Goal: Browse casually: Explore the website without a specific task or goal

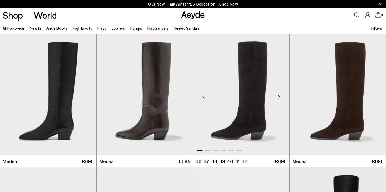
scroll to position [16, 0]
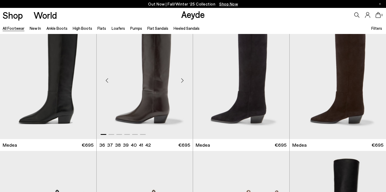
click at [184, 78] on div "Next slide" at bounding box center [182, 81] width 16 height 16
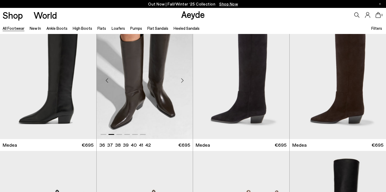
click at [184, 78] on div "Next slide" at bounding box center [182, 81] width 16 height 16
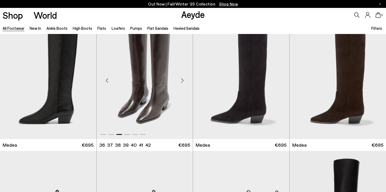
click at [184, 78] on div "Next slide" at bounding box center [182, 81] width 16 height 16
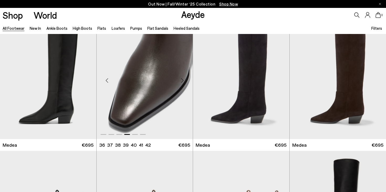
click at [184, 78] on div "Next slide" at bounding box center [182, 81] width 16 height 16
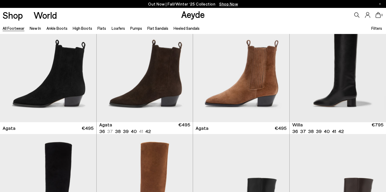
scroll to position [167, 0]
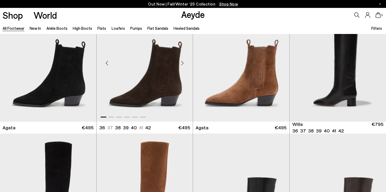
click at [181, 64] on div "Next slide" at bounding box center [182, 63] width 16 height 16
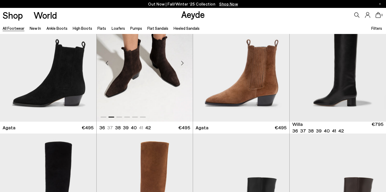
click at [181, 64] on div "Next slide" at bounding box center [182, 63] width 16 height 16
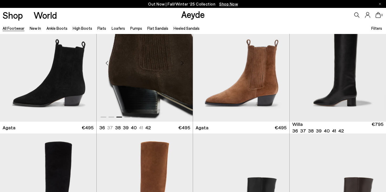
click at [181, 64] on div "Next slide" at bounding box center [182, 63] width 16 height 16
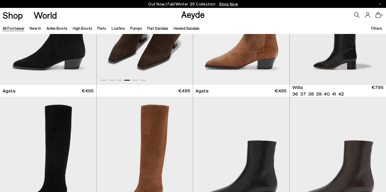
scroll to position [122, 0]
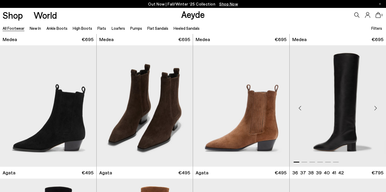
click at [375, 107] on div "Next slide" at bounding box center [376, 108] width 16 height 16
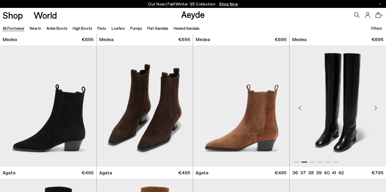
click at [375, 107] on div "Next slide" at bounding box center [376, 108] width 16 height 16
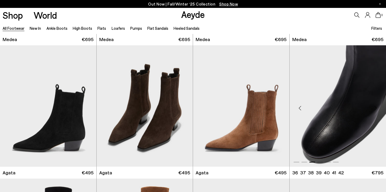
click at [375, 107] on div "Next slide" at bounding box center [376, 108] width 16 height 16
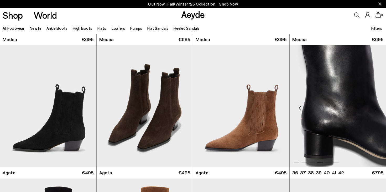
click at [375, 107] on div "Next slide" at bounding box center [376, 108] width 16 height 16
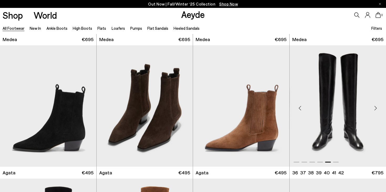
click at [375, 107] on div "Next slide" at bounding box center [376, 108] width 16 height 16
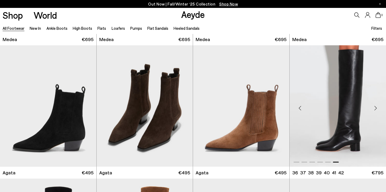
click at [375, 107] on div "Next slide" at bounding box center [376, 108] width 16 height 16
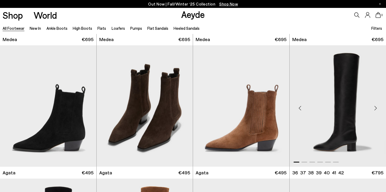
click at [375, 107] on div "Next slide" at bounding box center [376, 108] width 16 height 16
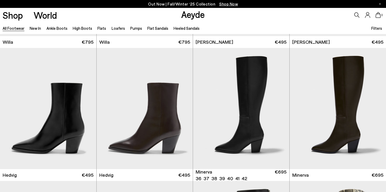
scroll to position [386, 0]
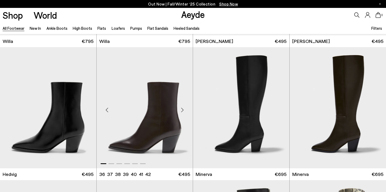
click at [183, 111] on div "Next slide" at bounding box center [182, 110] width 16 height 16
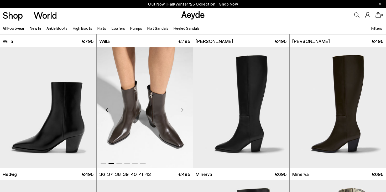
click at [183, 111] on div "Next slide" at bounding box center [182, 110] width 16 height 16
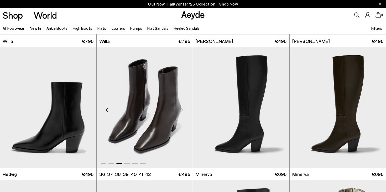
click at [183, 111] on div "Next slide" at bounding box center [182, 110] width 16 height 16
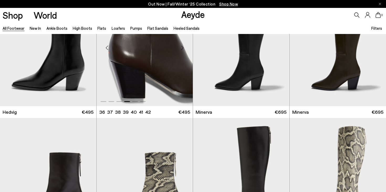
scroll to position [426, 0]
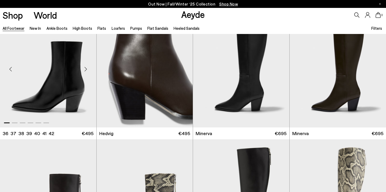
click at [89, 70] on div "Next slide" at bounding box center [86, 69] width 16 height 16
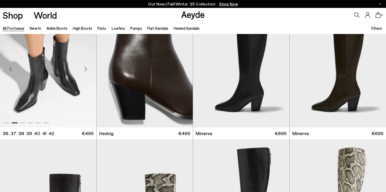
click at [89, 70] on div "Next slide" at bounding box center [86, 69] width 16 height 16
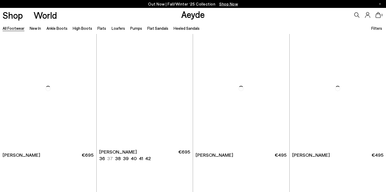
scroll to position [2532, 0]
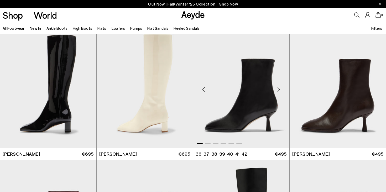
click at [279, 89] on div "Next slide" at bounding box center [279, 89] width 16 height 16
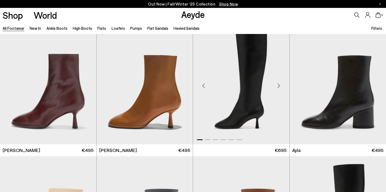
scroll to position [2609, 0]
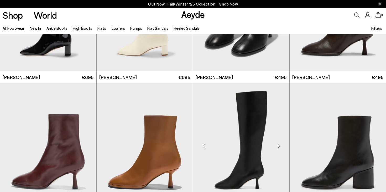
click at [278, 143] on div "Next slide" at bounding box center [279, 146] width 16 height 16
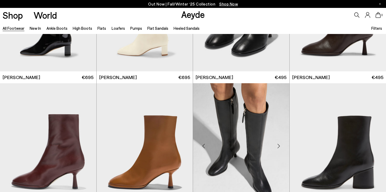
click at [278, 143] on div "Next slide" at bounding box center [279, 146] width 16 height 16
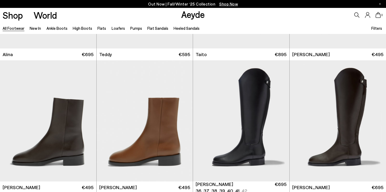
scroll to position [3041, 0]
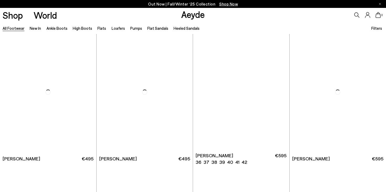
scroll to position [3997, 0]
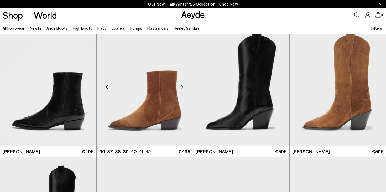
click at [181, 87] on div "Next slide" at bounding box center [182, 87] width 16 height 16
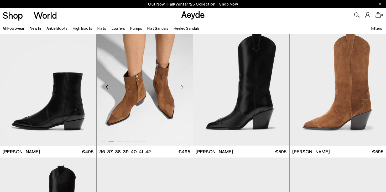
click at [181, 87] on div "Next slide" at bounding box center [182, 87] width 16 height 16
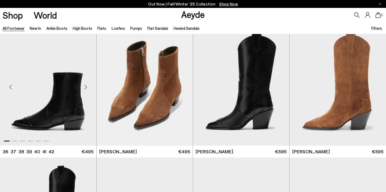
click at [87, 87] on div "Next slide" at bounding box center [86, 87] width 16 height 16
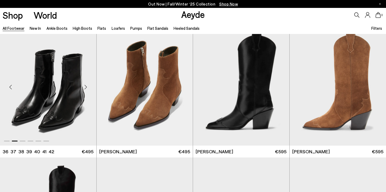
click at [87, 87] on div "Next slide" at bounding box center [86, 87] width 16 height 16
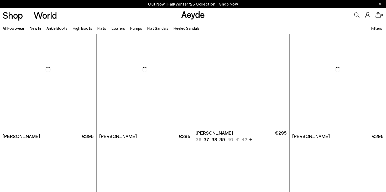
scroll to position [4954, 0]
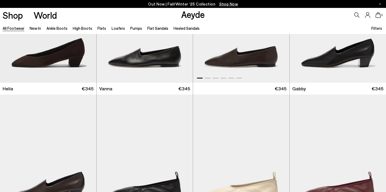
scroll to position [5368, 0]
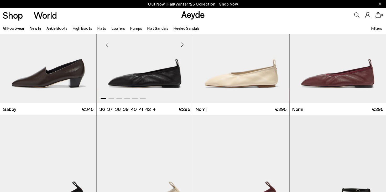
click at [182, 47] on div "Next slide" at bounding box center [182, 45] width 16 height 16
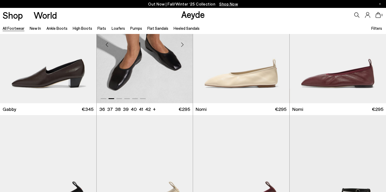
click at [182, 47] on div "Next slide" at bounding box center [182, 45] width 16 height 16
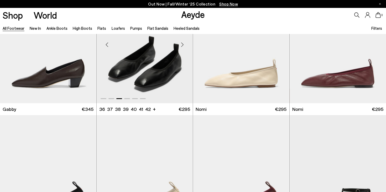
click at [182, 47] on div "Next slide" at bounding box center [182, 45] width 16 height 16
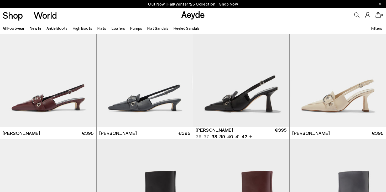
scroll to position [5893, 0]
